Goal: Task Accomplishment & Management: Use online tool/utility

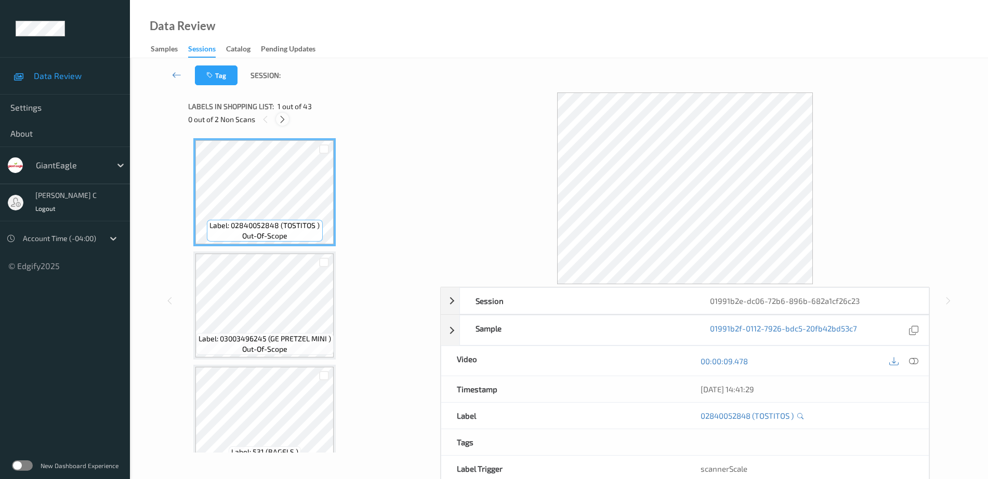
click at [288, 115] on div "0 out of 2 Non Scans" at bounding box center [310, 119] width 245 height 13
click at [284, 122] on icon at bounding box center [282, 119] width 9 height 9
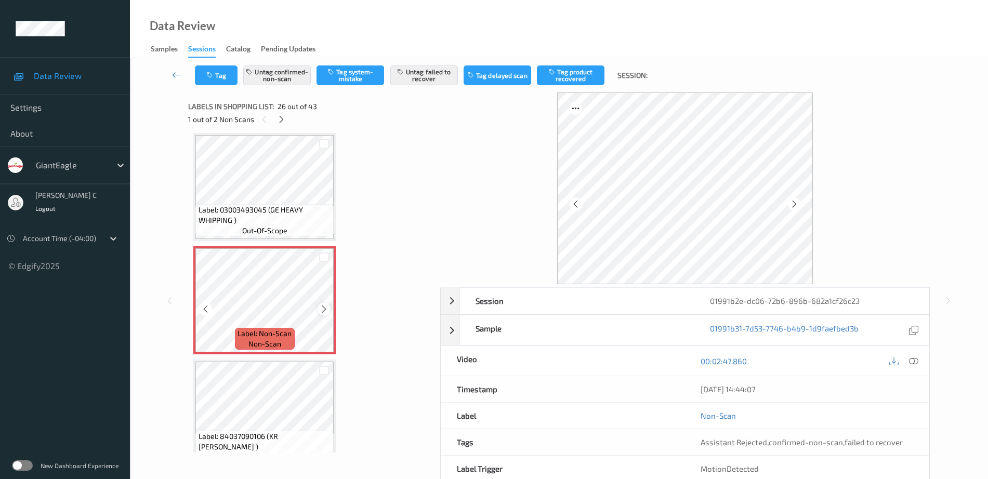
click at [325, 310] on icon at bounding box center [324, 309] width 9 height 9
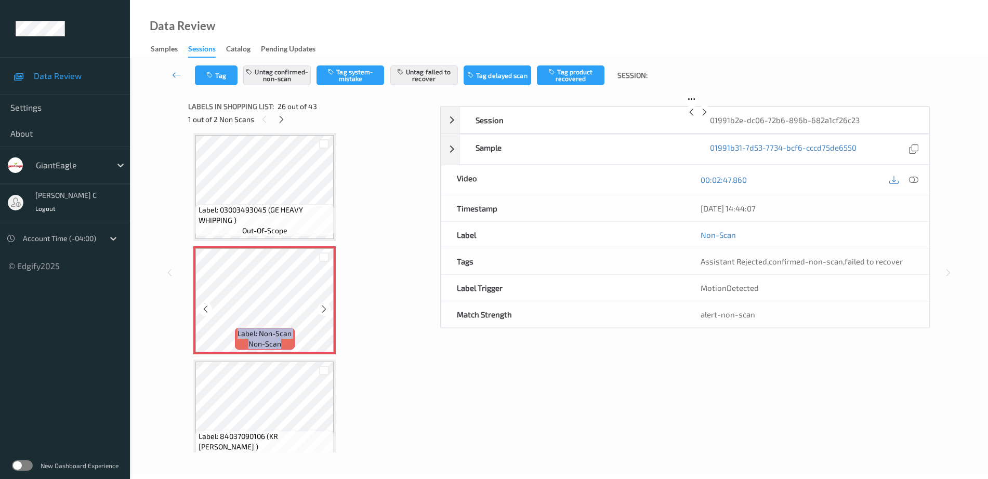
click at [325, 310] on icon at bounding box center [324, 309] width 9 height 9
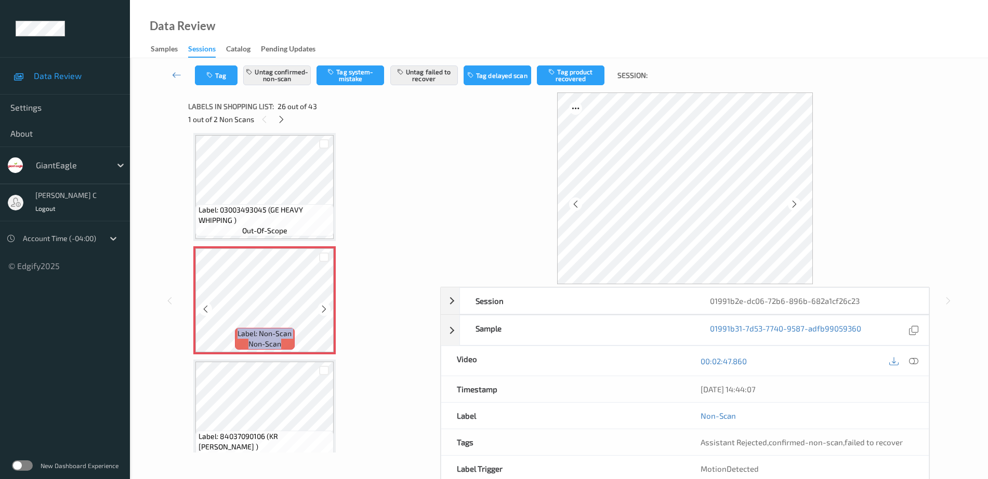
click at [325, 310] on icon at bounding box center [324, 309] width 9 height 9
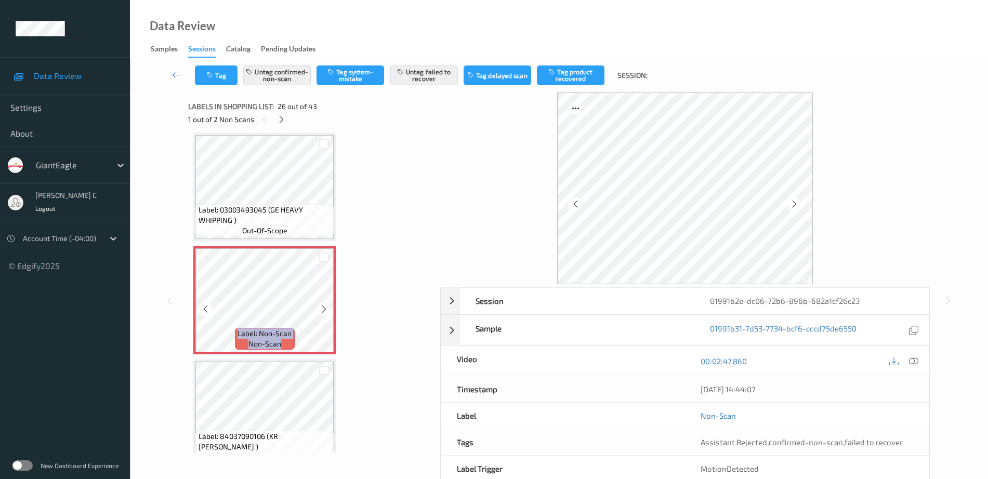
click at [325, 310] on icon at bounding box center [324, 309] width 9 height 9
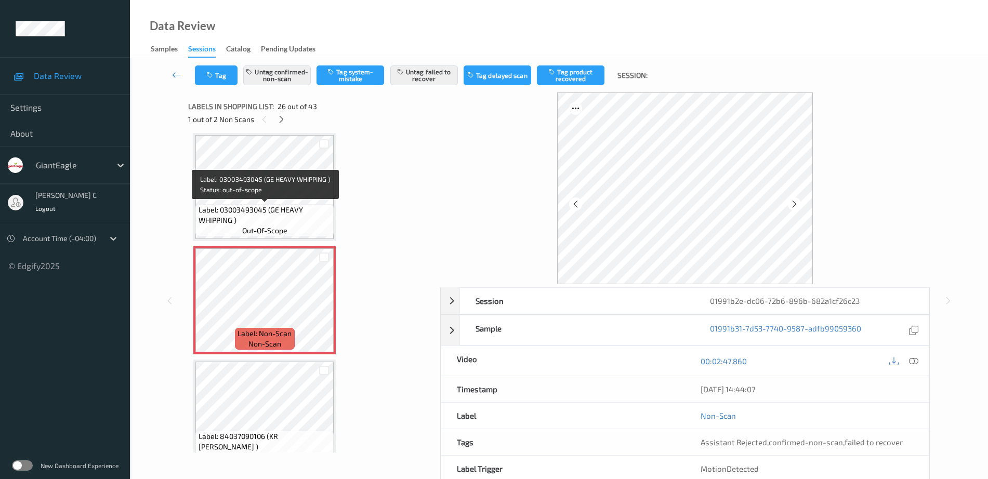
click at [246, 206] on span "Label: 03003493045 (GE HEAVY WHIPPING )" at bounding box center [265, 215] width 133 height 21
click at [322, 309] on icon at bounding box center [324, 309] width 9 height 9
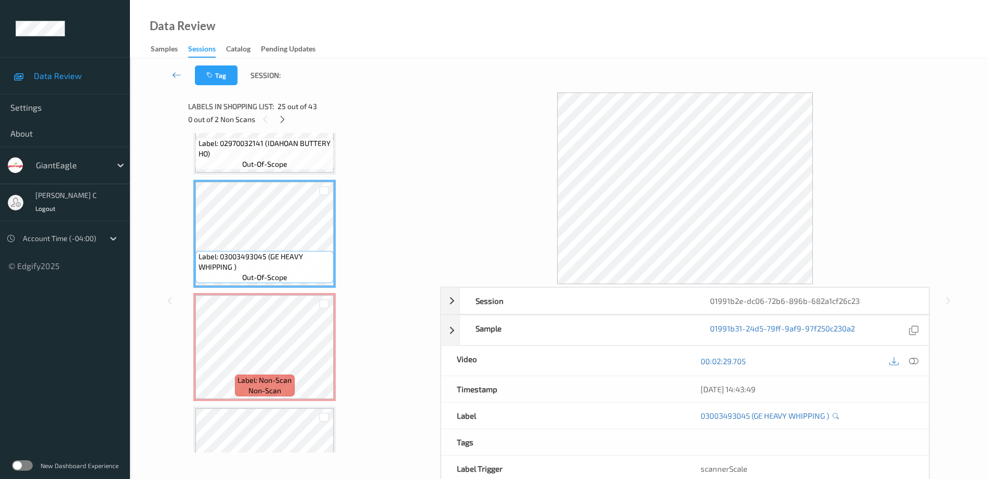
scroll to position [2659, 0]
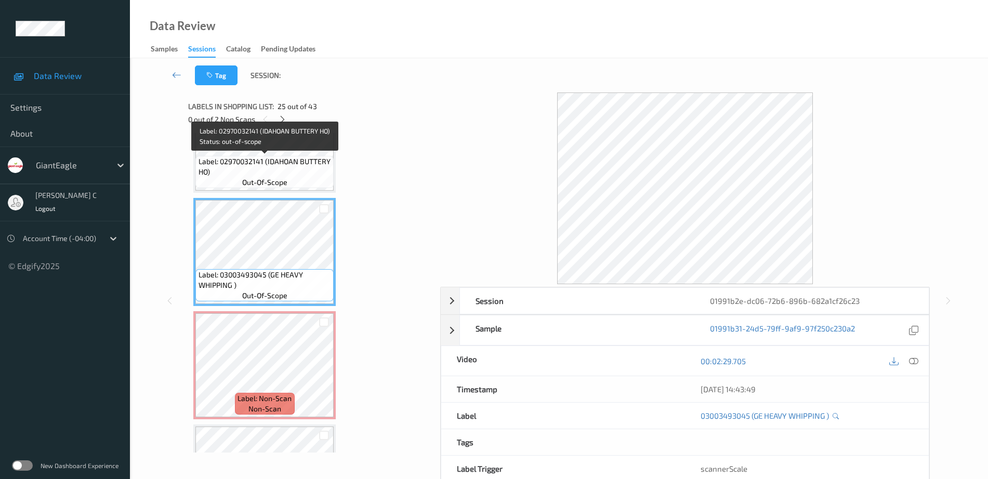
click at [282, 157] on span "Label: 02970032141 (IDAHOAN BUTTERY HO)" at bounding box center [265, 166] width 133 height 21
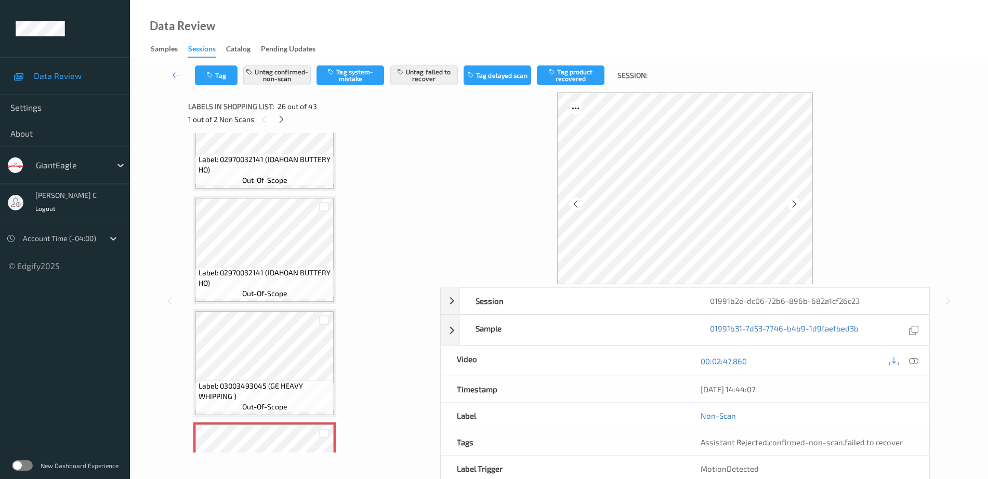
scroll to position [2529, 0]
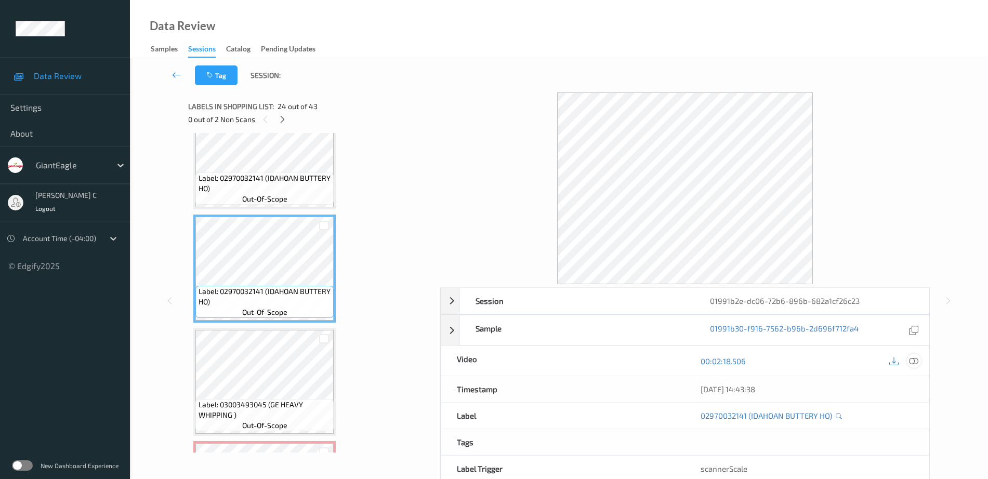
click at [914, 363] on icon at bounding box center [913, 360] width 9 height 9
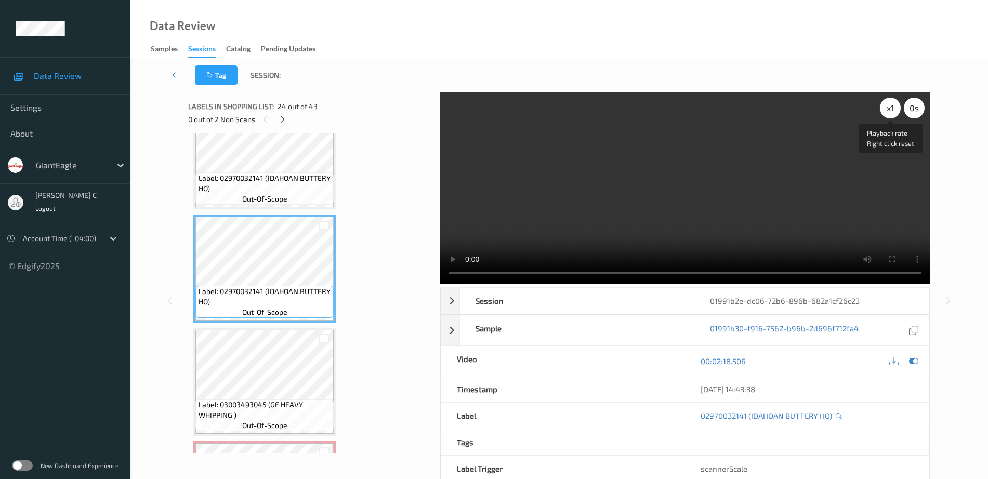
click at [891, 110] on div "x 1" at bounding box center [890, 108] width 21 height 21
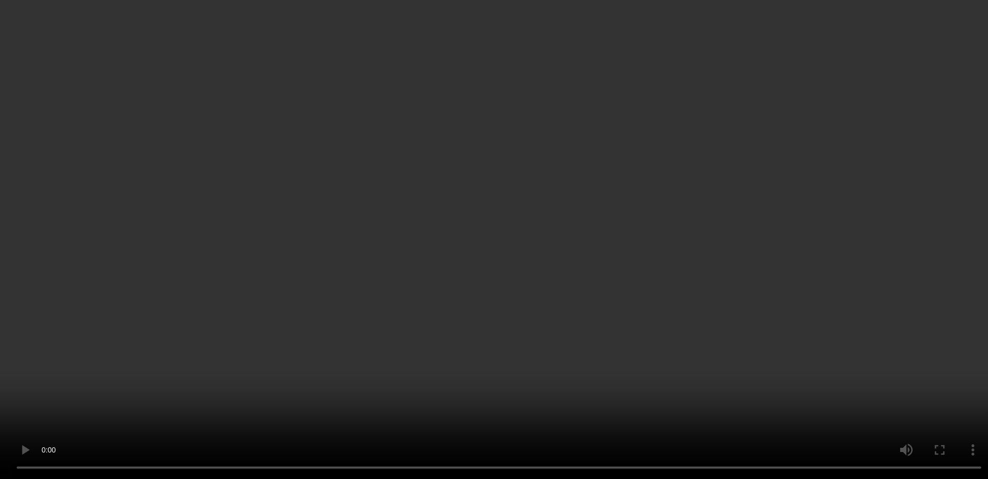
scroll to position [2789, 0]
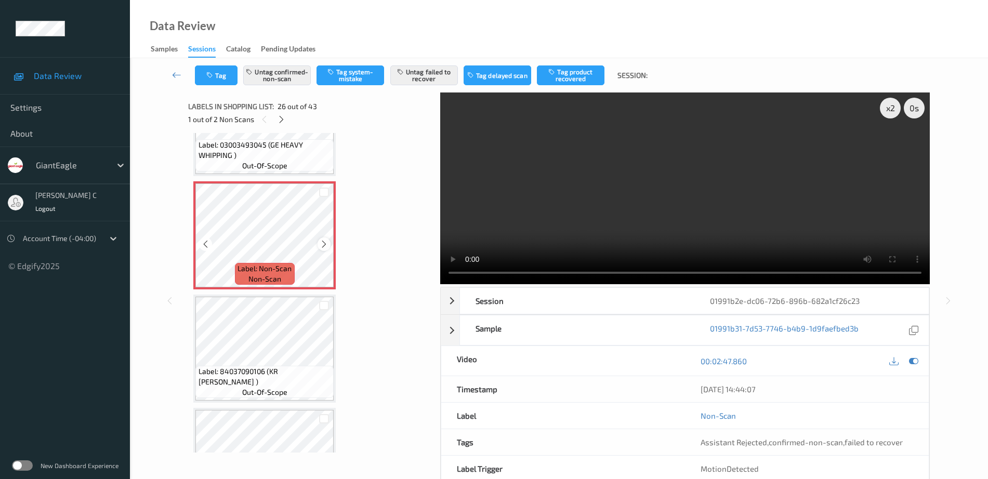
click at [321, 240] on icon at bounding box center [324, 244] width 9 height 9
click at [321, 241] on icon at bounding box center [324, 244] width 9 height 9
click at [914, 355] on div at bounding box center [914, 361] width 14 height 14
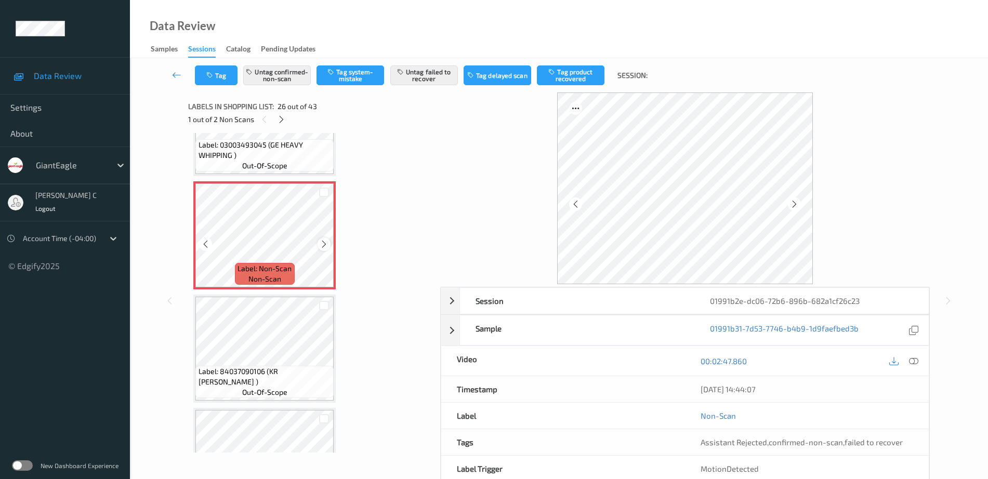
click at [323, 245] on icon at bounding box center [324, 244] width 9 height 9
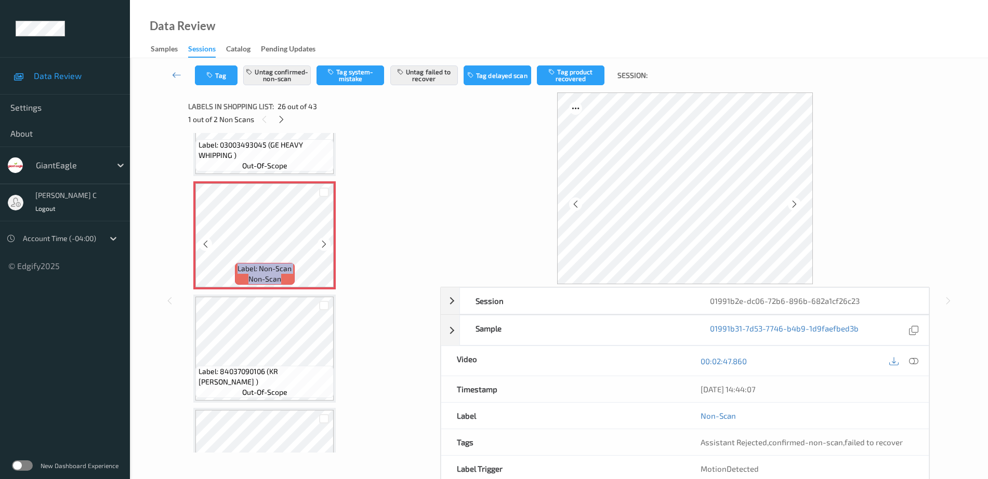
click at [323, 245] on icon at bounding box center [324, 244] width 9 height 9
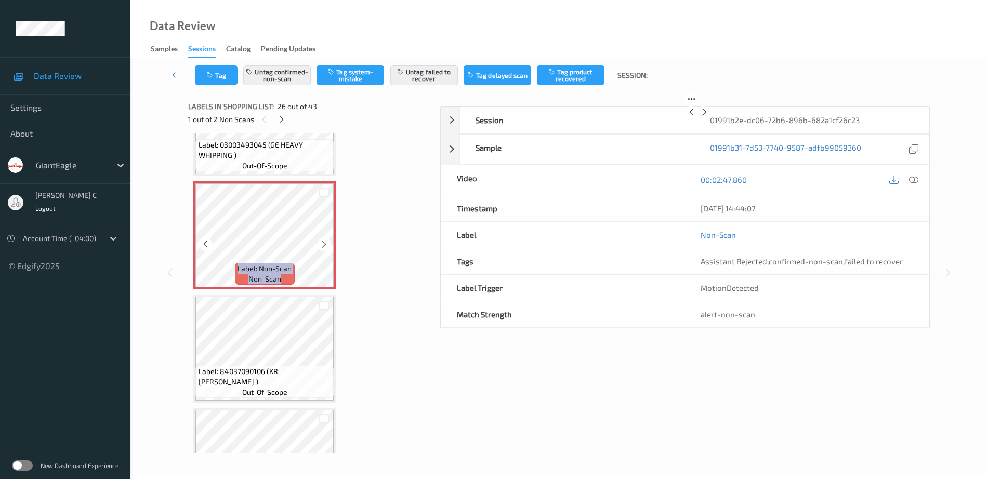
click at [323, 245] on icon at bounding box center [324, 244] width 9 height 9
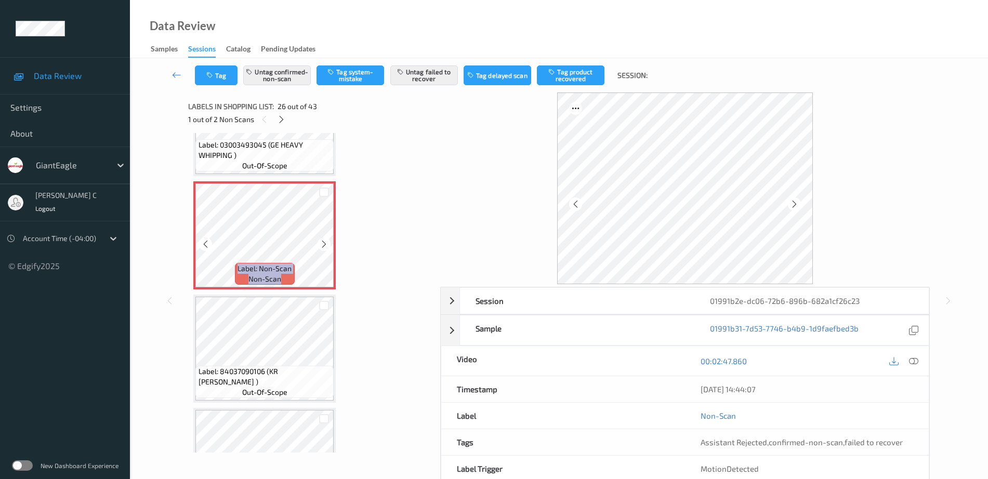
click at [323, 245] on icon at bounding box center [324, 244] width 9 height 9
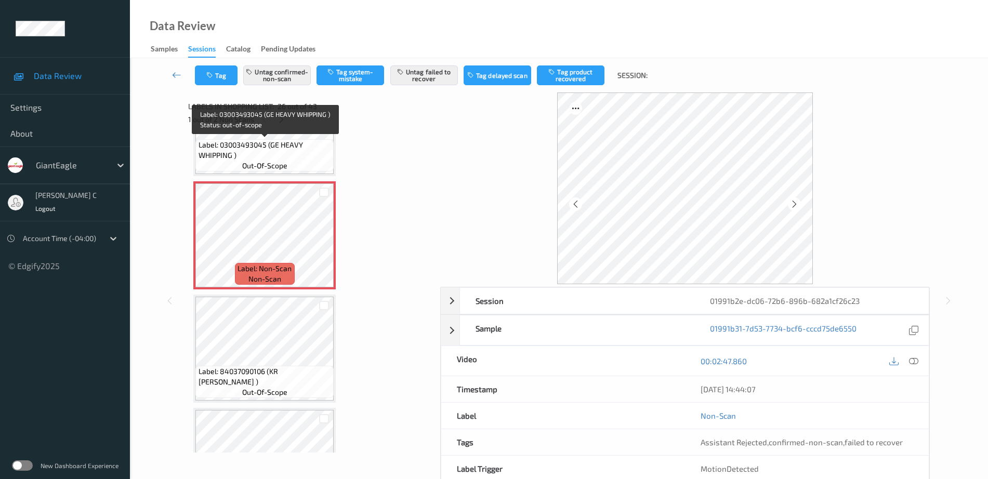
click at [270, 162] on span "out-of-scope" at bounding box center [264, 166] width 45 height 10
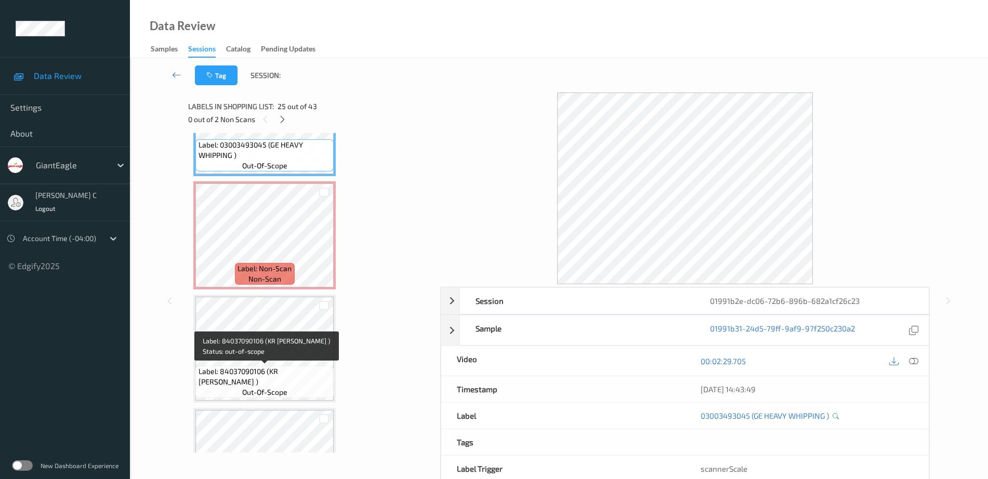
click at [262, 378] on span "Label: 84037090106 (KR SHRED MOZZAR )" at bounding box center [265, 376] width 133 height 21
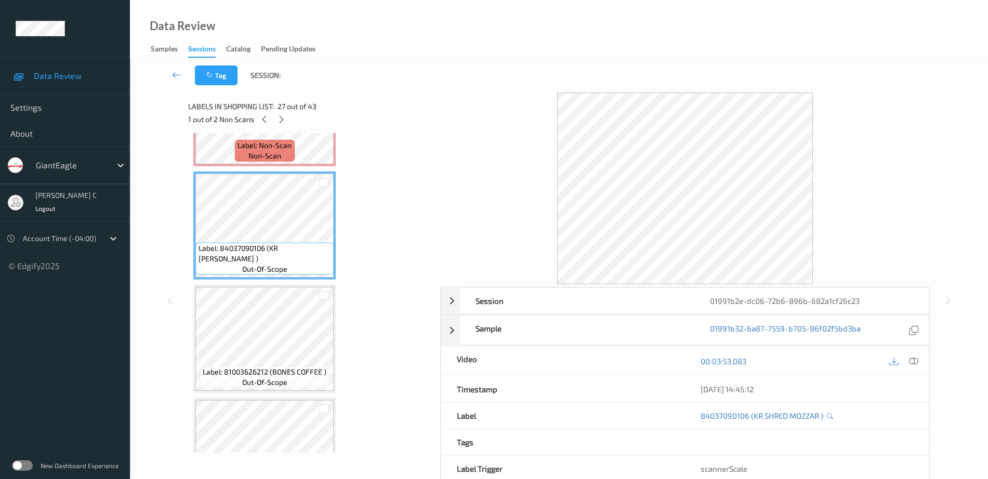
scroll to position [2919, 0]
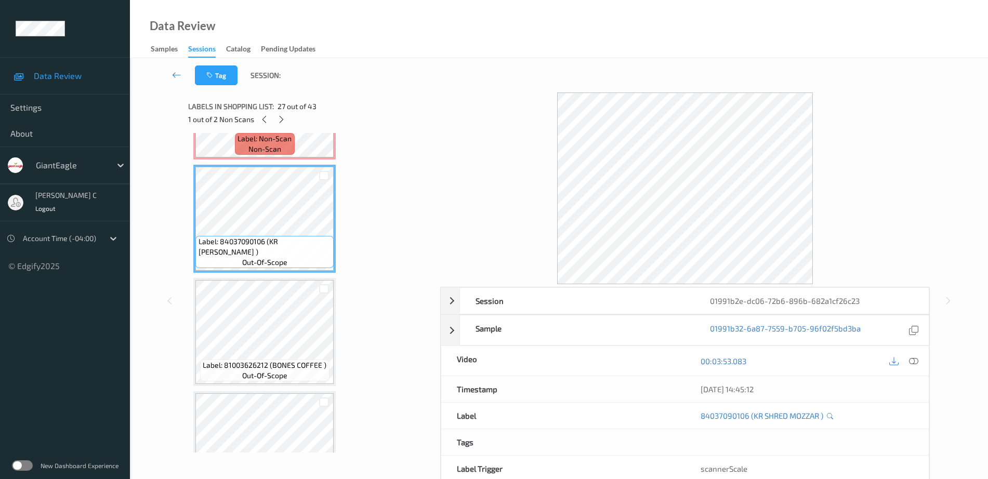
click at [280, 360] on div "Label: 81003626212 (BONES COFFEE ) out-of-scope" at bounding box center [264, 371] width 129 height 22
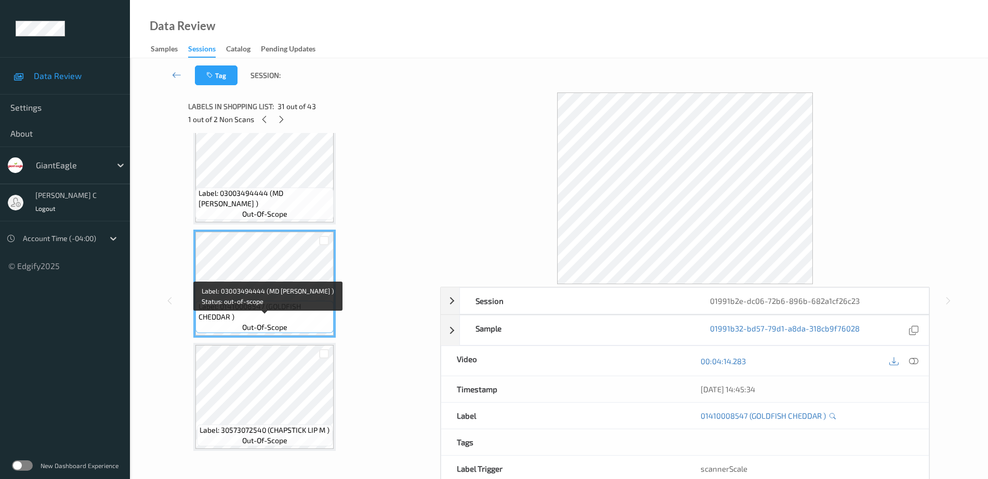
scroll to position [3309, 0]
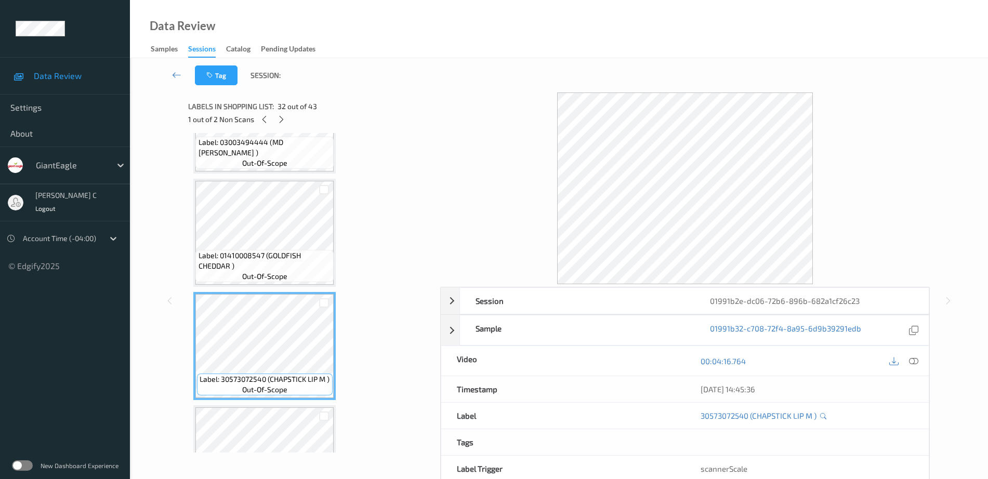
scroll to position [3439, 0]
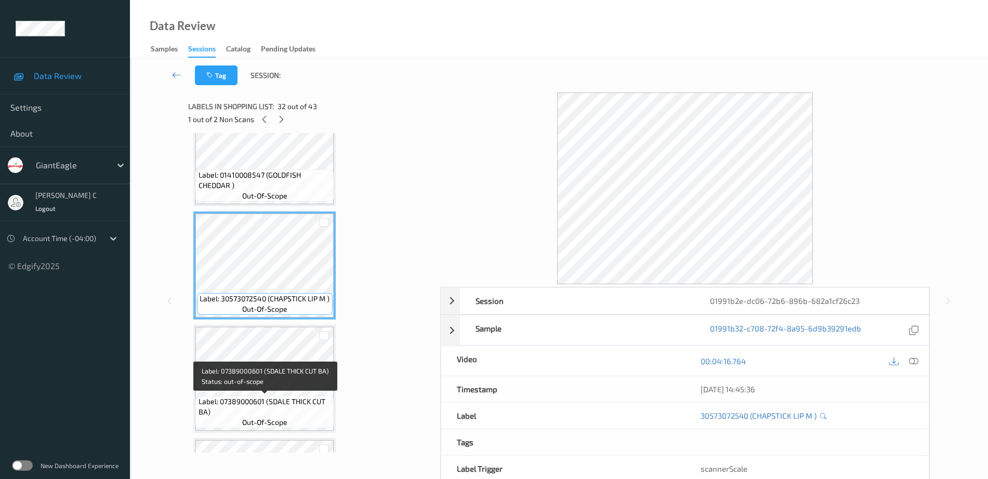
click at [292, 413] on span "Label: 07389000601 (SDALE THICK CUT BA)" at bounding box center [265, 407] width 133 height 21
